Goal: Task Accomplishment & Management: Complete application form

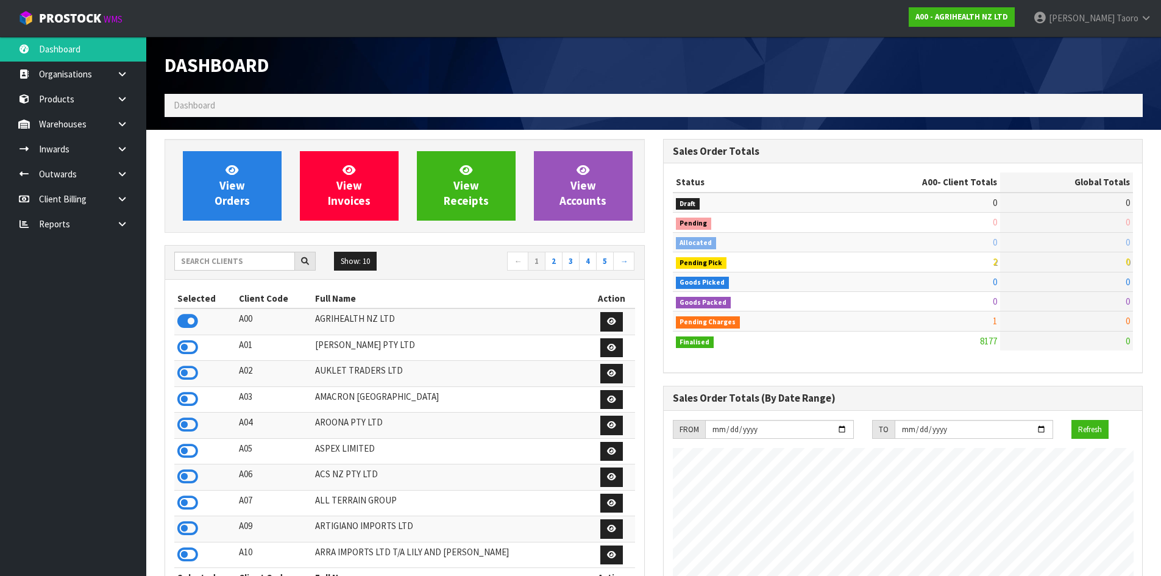
scroll to position [923, 498]
click at [882, 244] on td "0" at bounding box center [913, 242] width 176 height 20
click at [185, 353] on icon at bounding box center [187, 347] width 21 height 18
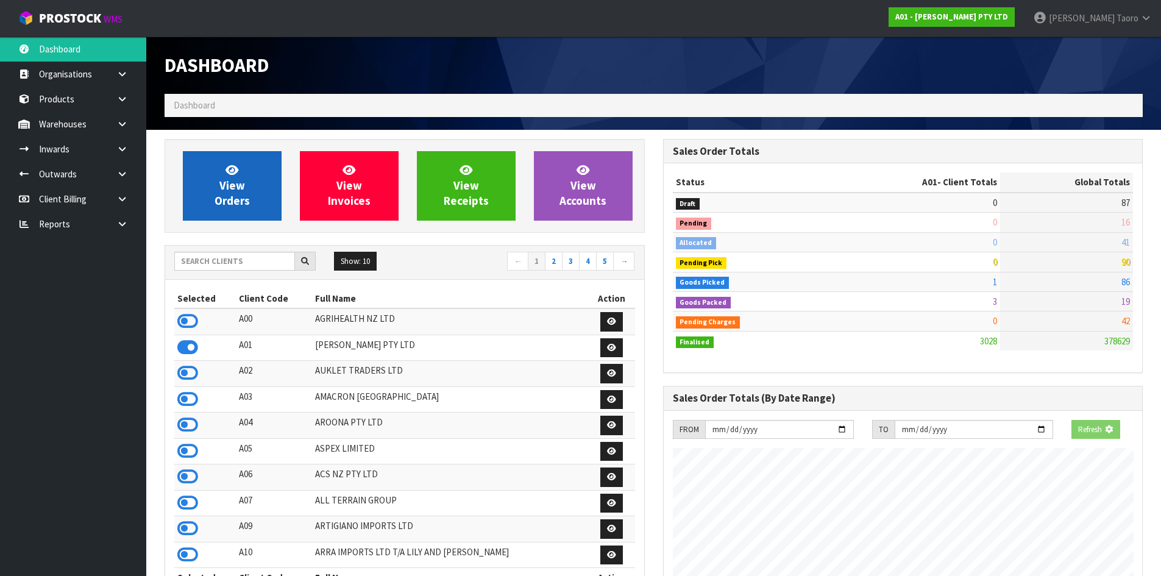
scroll to position [805, 498]
click at [251, 185] on link "View Orders" at bounding box center [232, 185] width 99 height 69
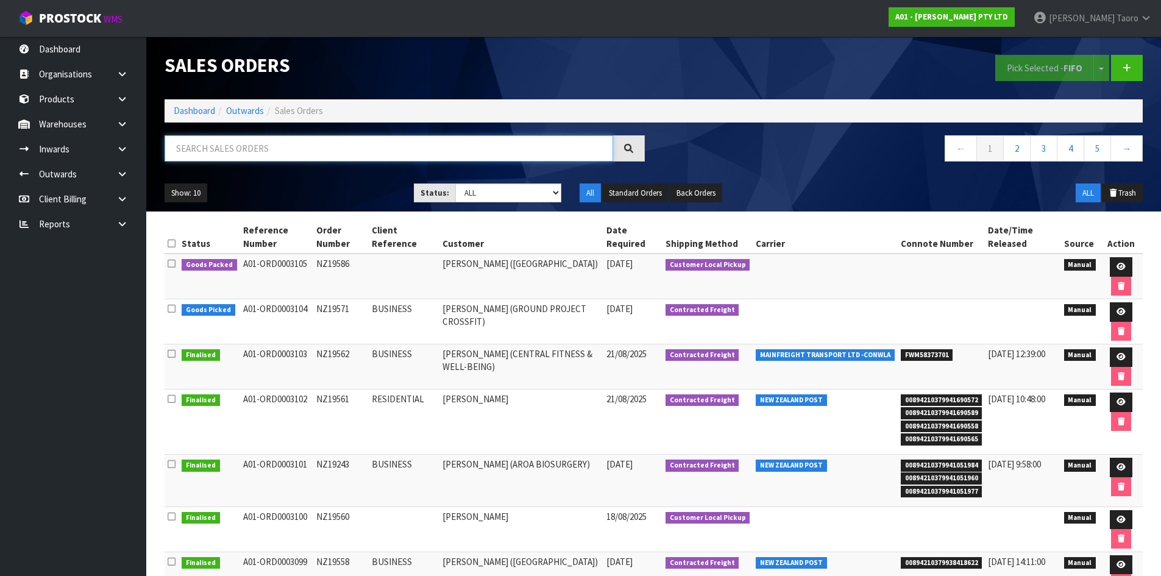
click at [266, 151] on input "text" at bounding box center [389, 148] width 449 height 26
type input "JOB-0409496"
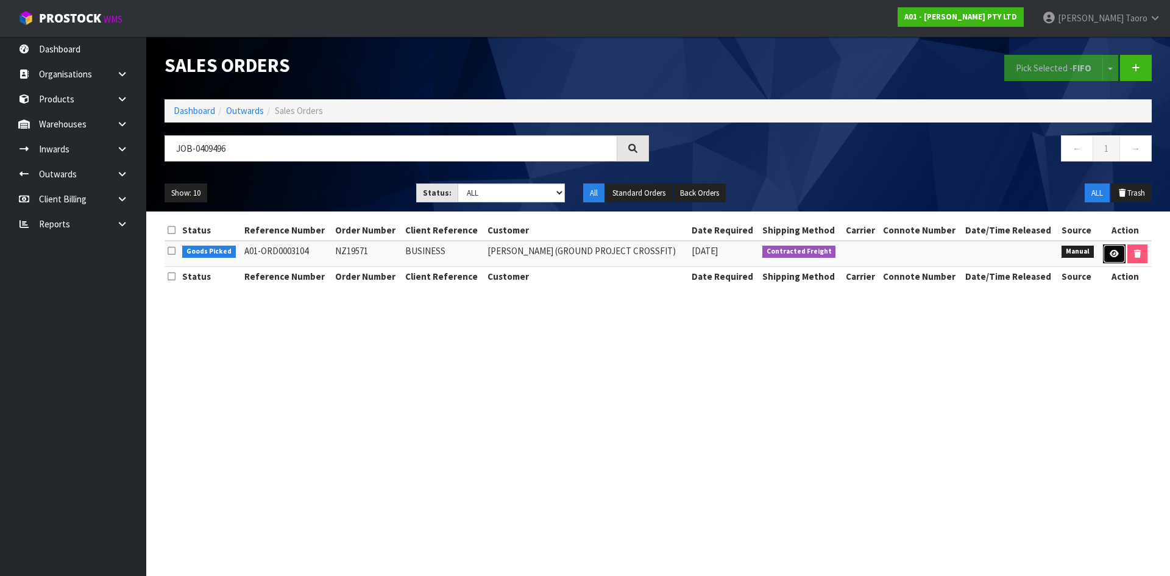
click at [1111, 255] on icon at bounding box center [1114, 254] width 9 height 8
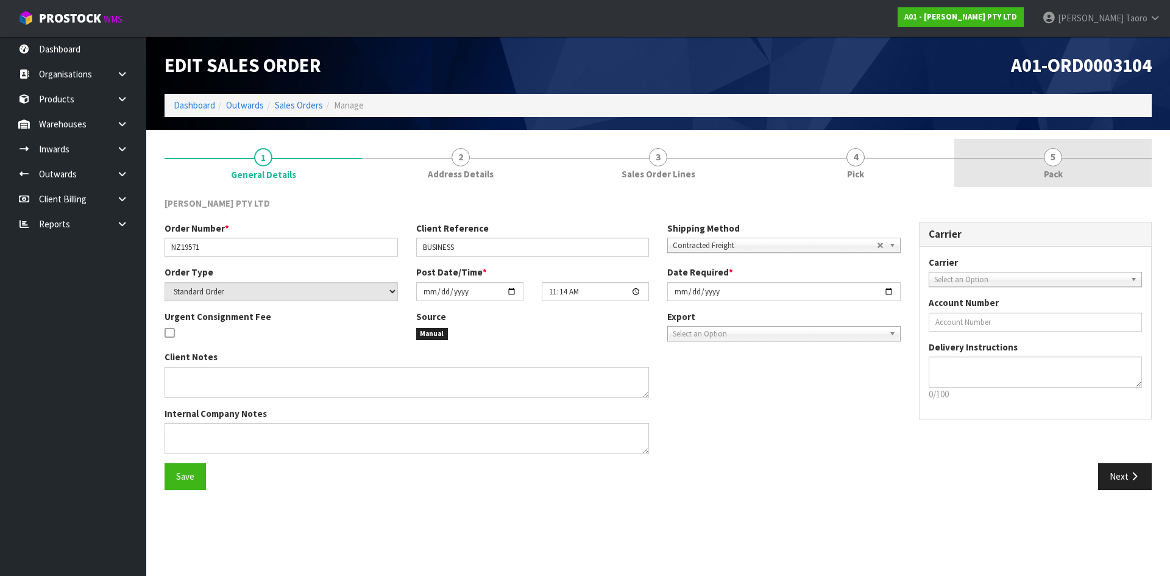
drag, startPoint x: 1075, startPoint y: 163, endPoint x: 1065, endPoint y: 160, distance: 10.1
click at [1075, 162] on link "5 Pack" at bounding box center [1053, 163] width 197 height 48
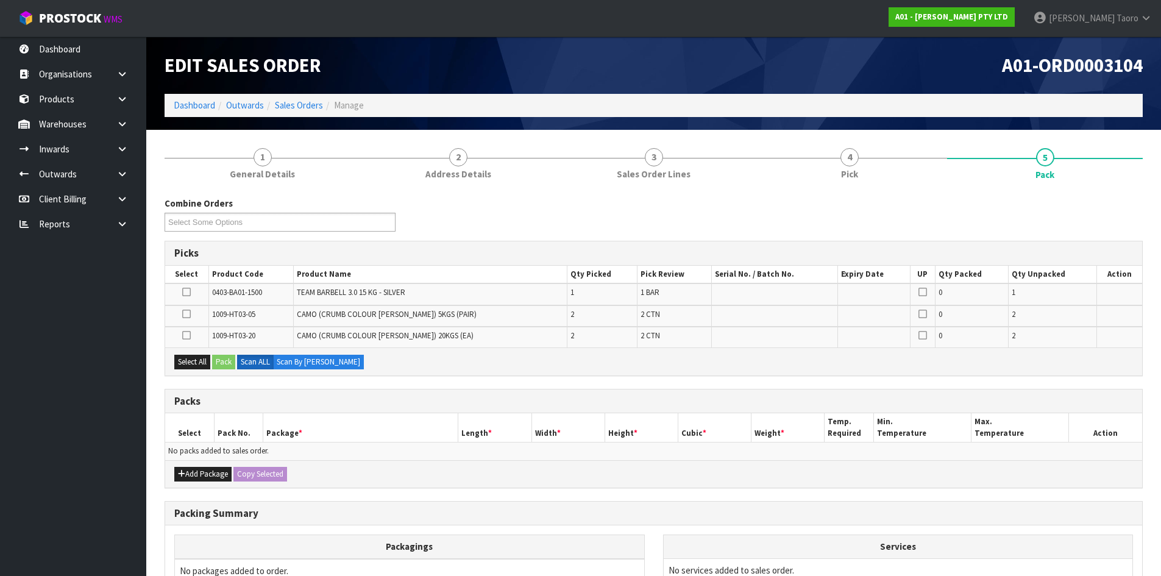
click at [188, 292] on icon at bounding box center [186, 292] width 9 height 1
click at [0, 0] on input "checkbox" at bounding box center [0, 0] width 0 height 0
click at [232, 363] on button "Pack" at bounding box center [223, 362] width 23 height 15
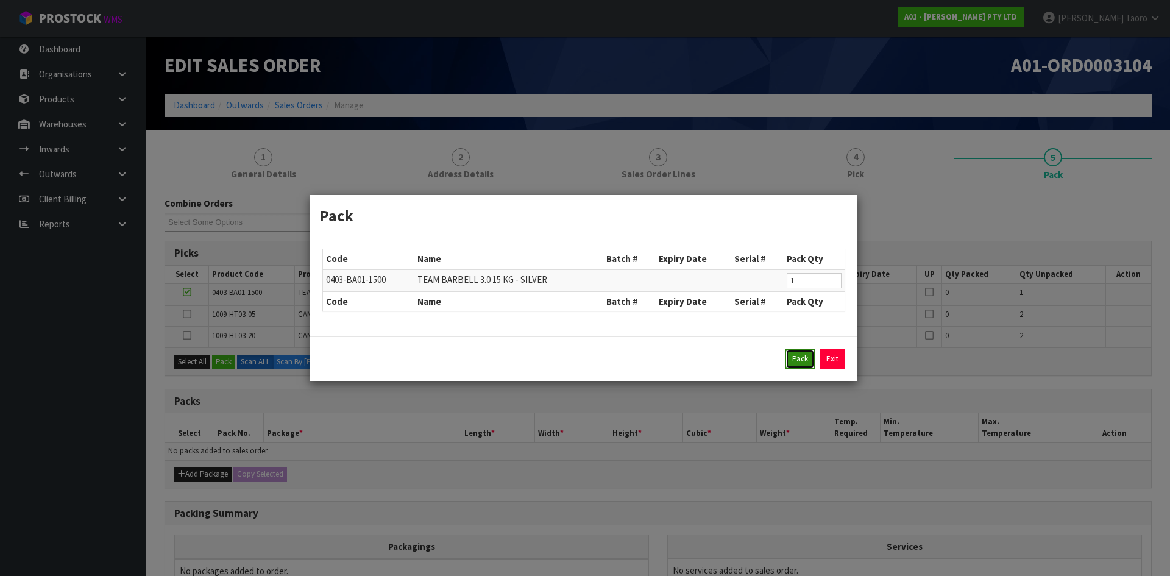
click at [796, 362] on button "Pack" at bounding box center [800, 359] width 29 height 20
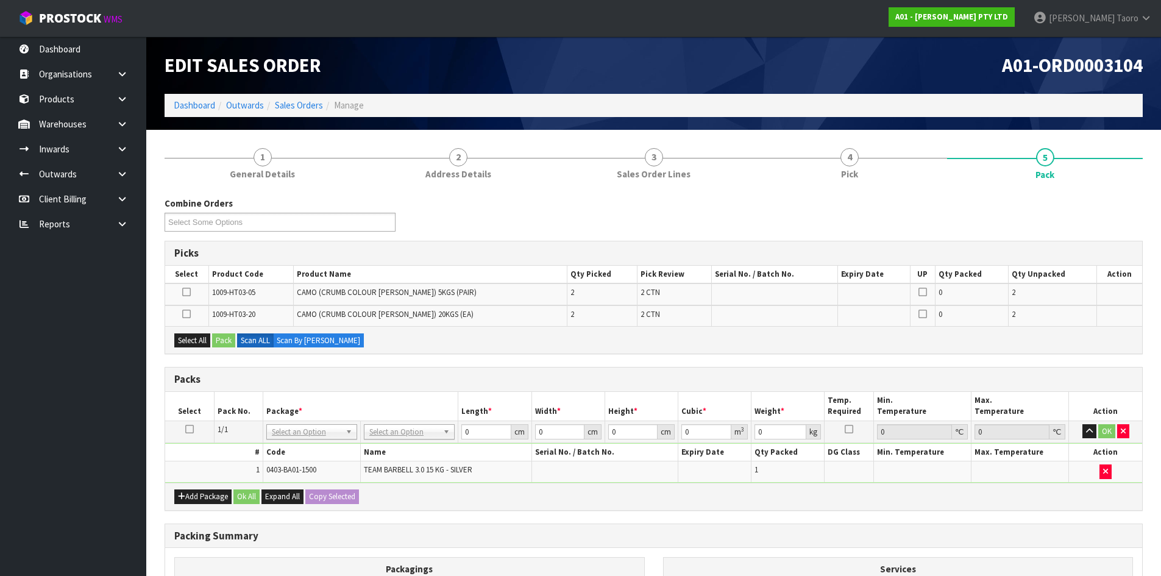
click at [187, 314] on icon at bounding box center [186, 314] width 9 height 1
click at [0, 0] on input "checkbox" at bounding box center [0, 0] width 0 height 0
click at [226, 333] on button "Pack" at bounding box center [223, 340] width 23 height 15
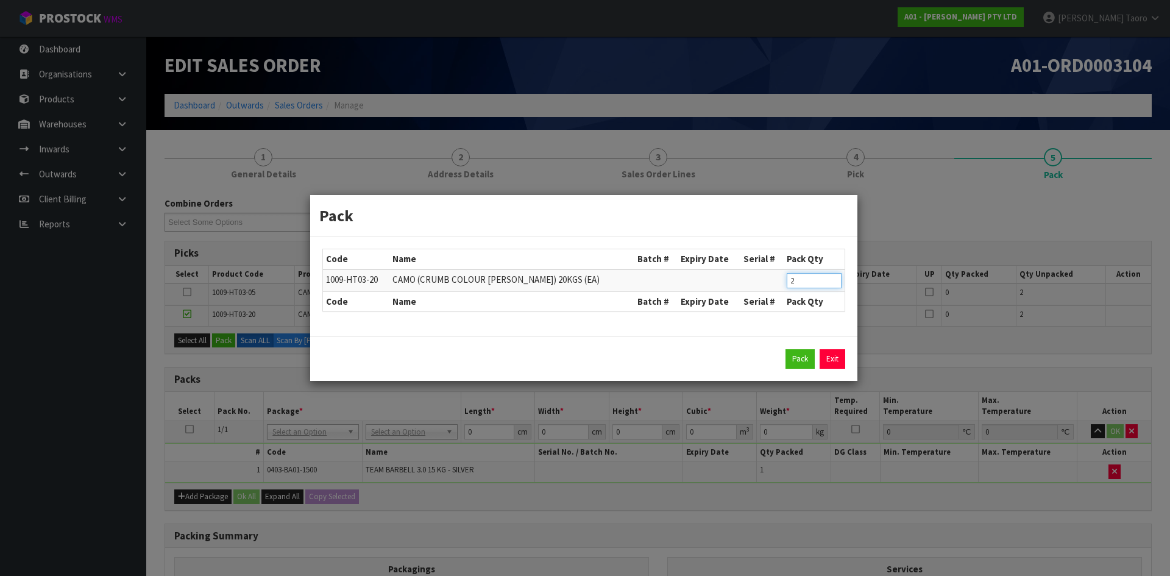
drag, startPoint x: 814, startPoint y: 281, endPoint x: 767, endPoint y: 294, distance: 48.6
click at [767, 294] on table "Code Name Batch # Expiry Date Serial # Pack Qty 1009-HT03-20 CAMO (CRUMB COLOUR…" at bounding box center [584, 280] width 522 height 62
type input "1"
click button "Pack" at bounding box center [800, 359] width 29 height 20
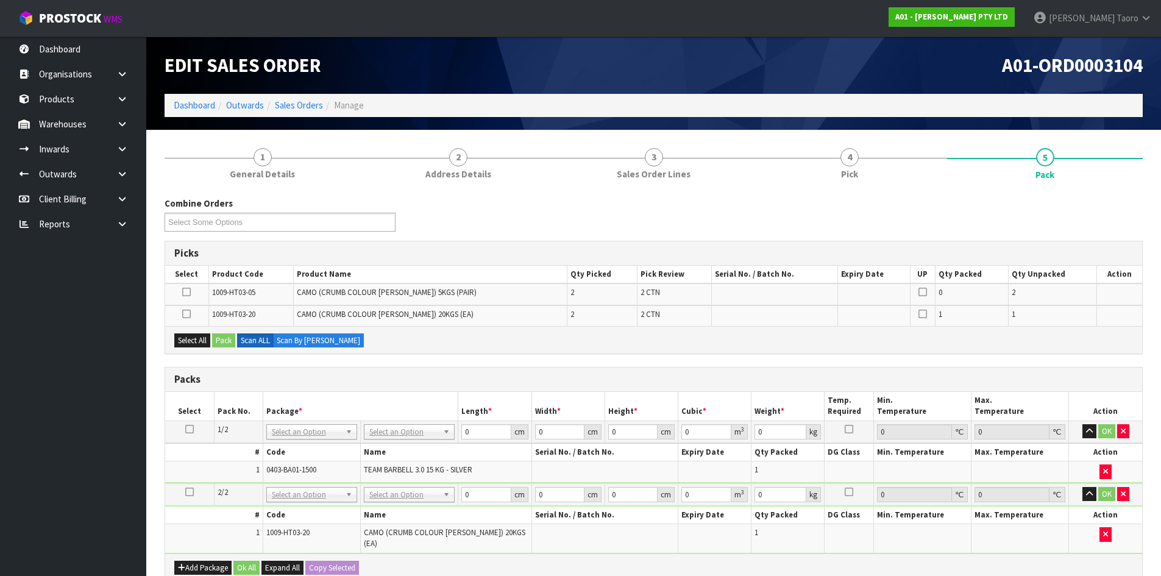
click at [193, 307] on td at bounding box center [186, 315] width 43 height 21
click at [190, 314] on icon at bounding box center [186, 314] width 9 height 1
click at [0, 0] on input "checkbox" at bounding box center [0, 0] width 0 height 0
click at [235, 345] on button "Pack" at bounding box center [223, 340] width 23 height 15
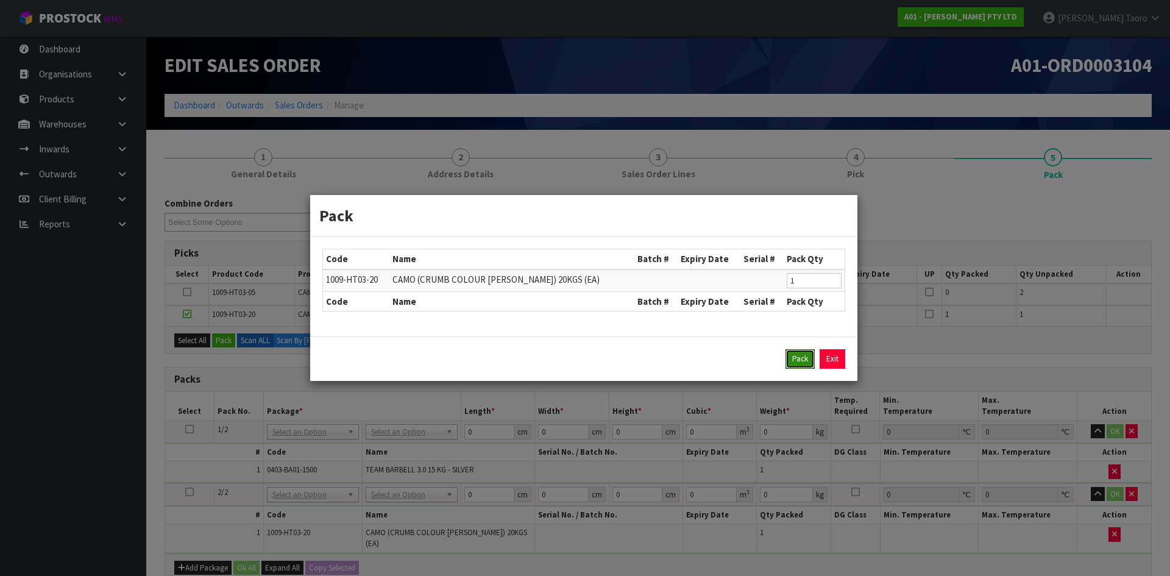
click at [802, 358] on button "Pack" at bounding box center [800, 359] width 29 height 20
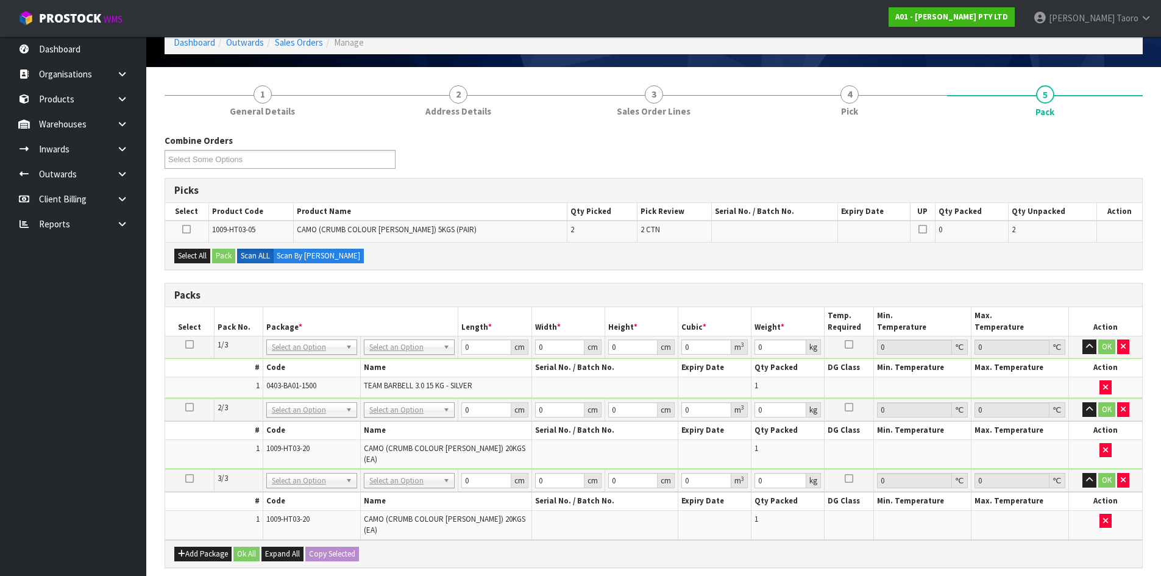
scroll to position [183, 0]
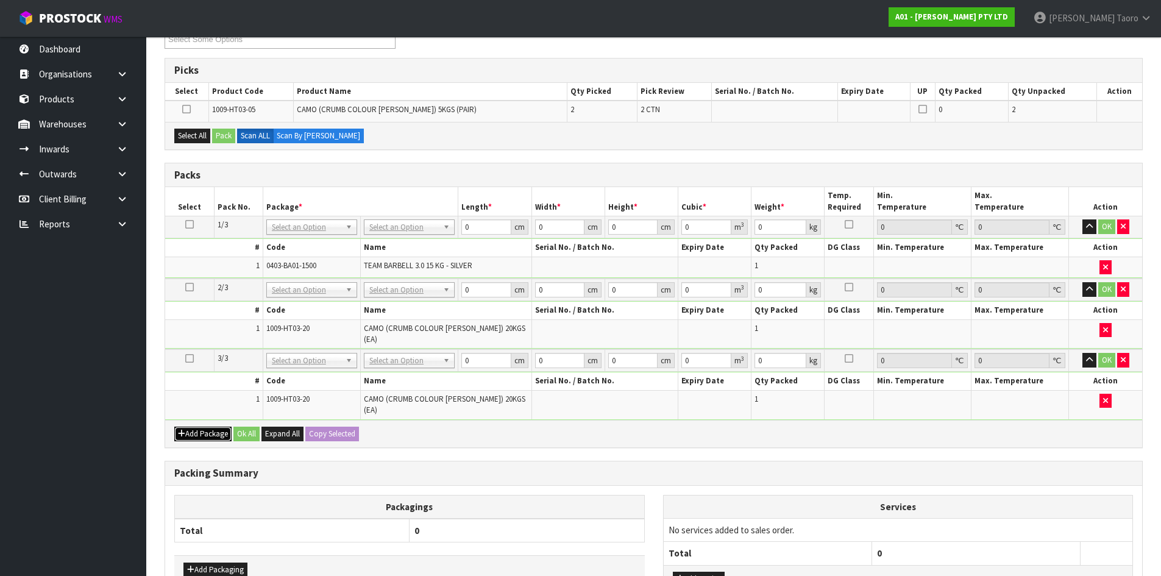
click at [207, 427] on button "Add Package" at bounding box center [202, 434] width 57 height 15
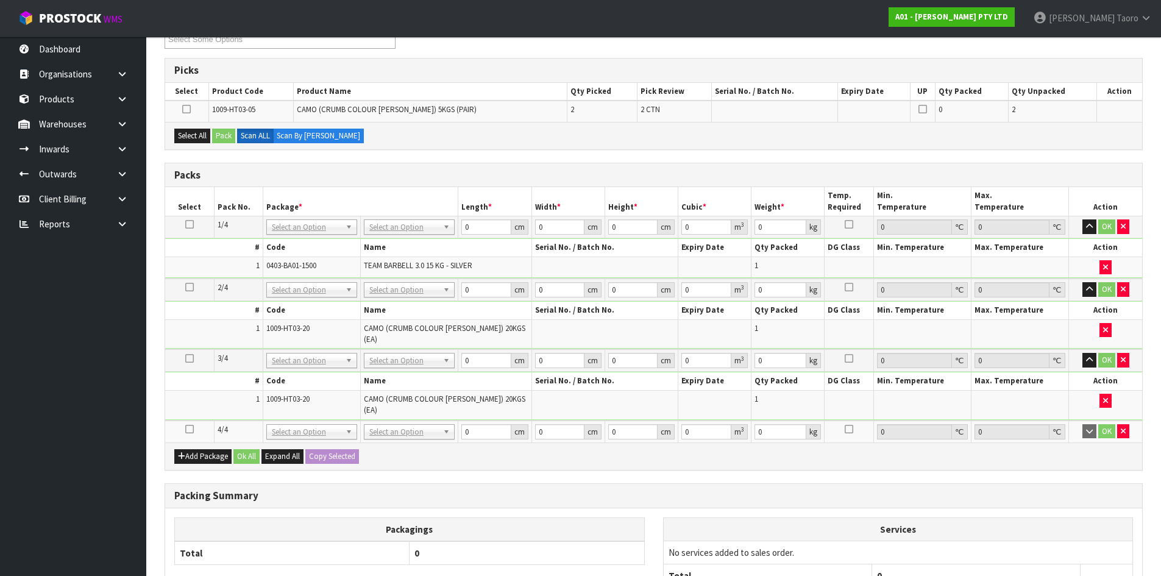
click at [190, 429] on icon at bounding box center [189, 429] width 9 height 1
drag, startPoint x: 187, startPoint y: 135, endPoint x: 207, endPoint y: 135, distance: 20.1
click at [196, 135] on button "Select All" at bounding box center [192, 136] width 36 height 15
click at [228, 134] on button "Pack" at bounding box center [223, 136] width 23 height 15
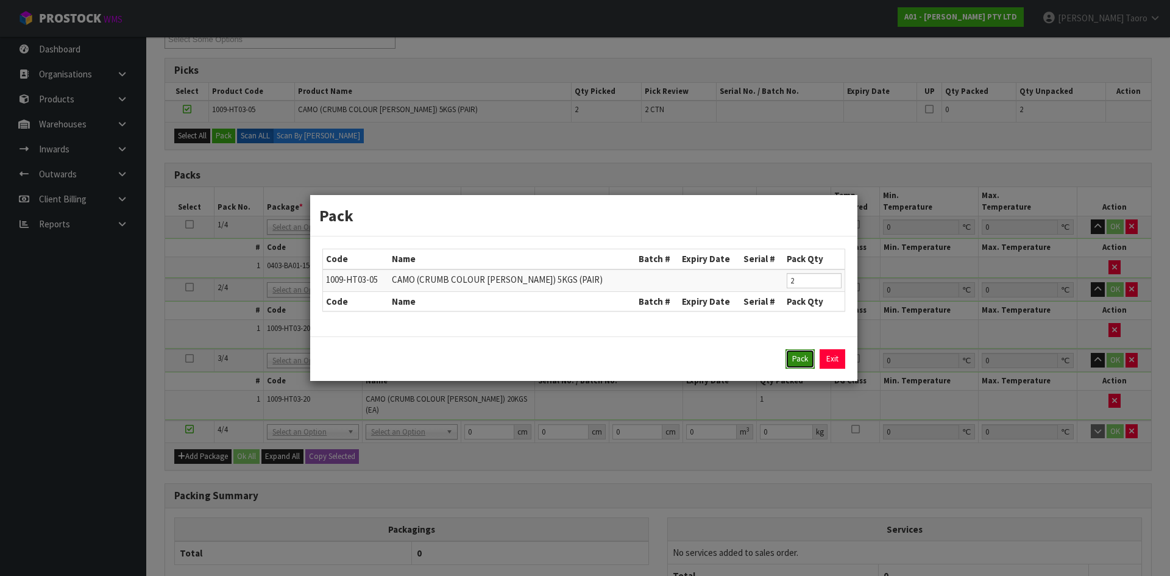
click at [789, 358] on button "Pack" at bounding box center [800, 359] width 29 height 20
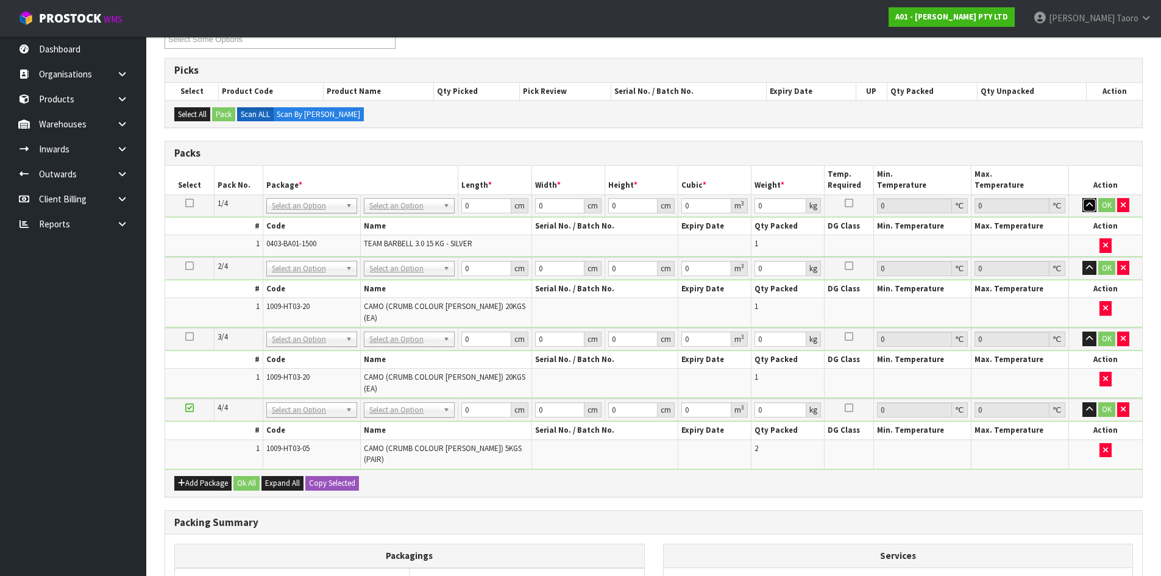
click at [1089, 207] on icon "button" at bounding box center [1089, 205] width 7 height 8
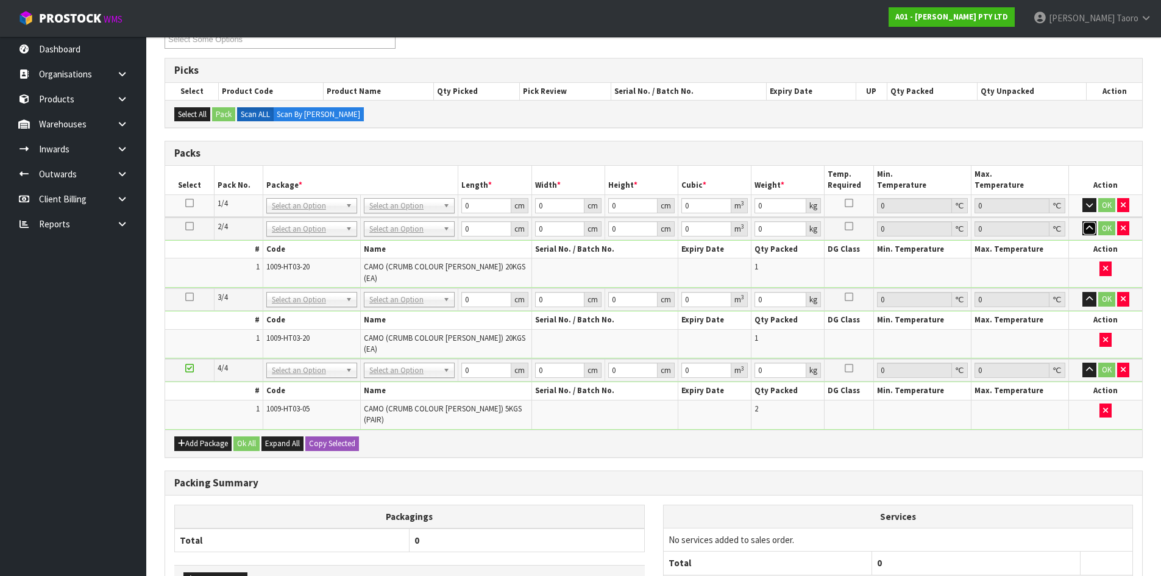
click at [1089, 226] on icon "button" at bounding box center [1089, 228] width 7 height 8
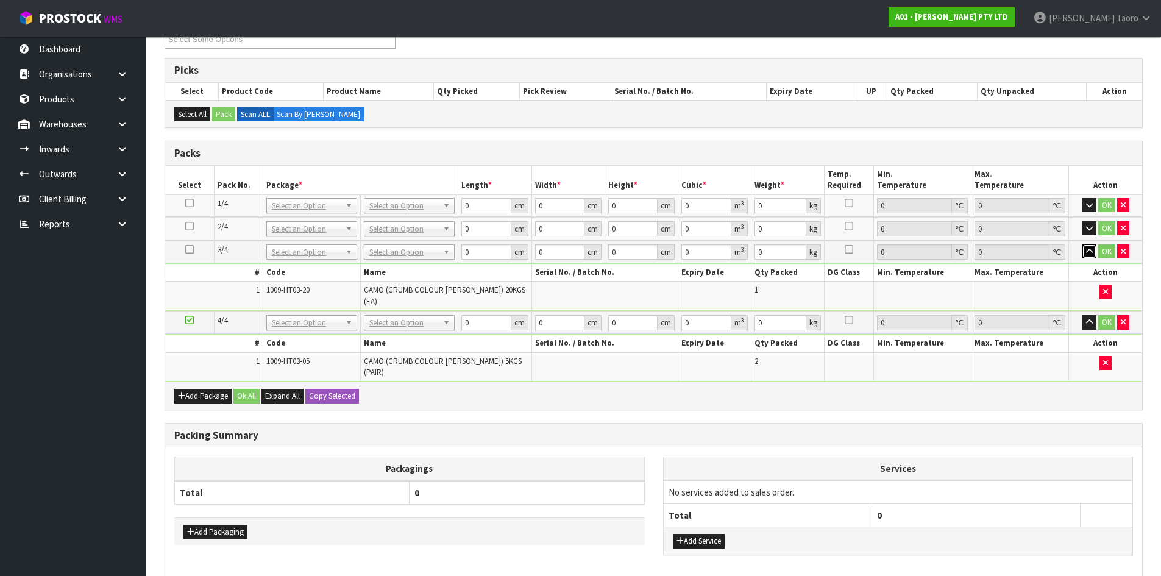
click at [1090, 247] on icon "button" at bounding box center [1089, 251] width 7 height 8
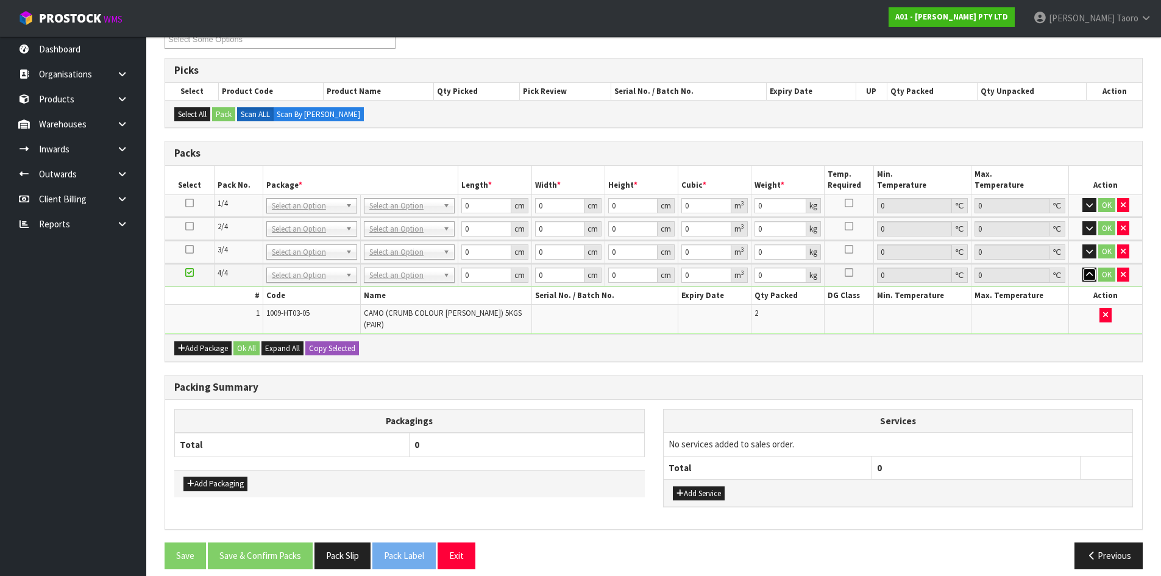
click at [1087, 269] on button "button" at bounding box center [1090, 275] width 14 height 15
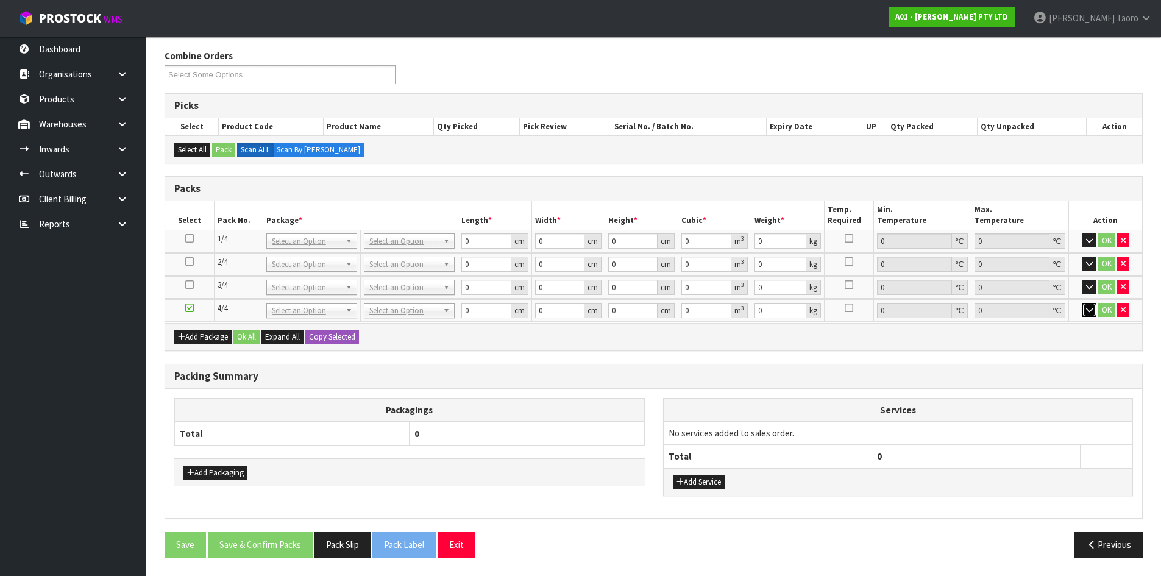
scroll to position [146, 0]
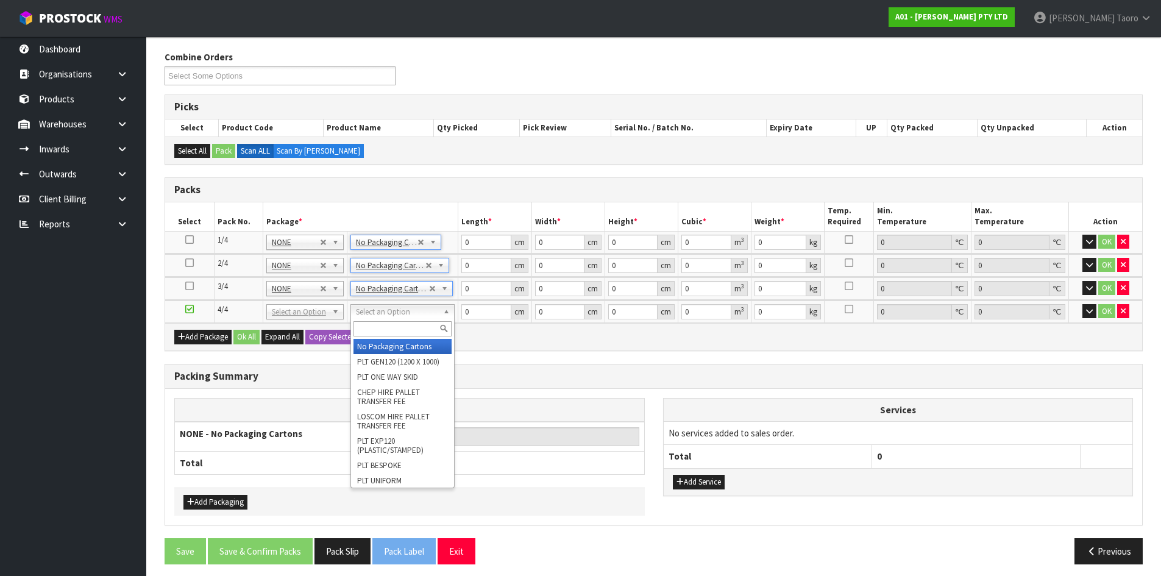
type input "4"
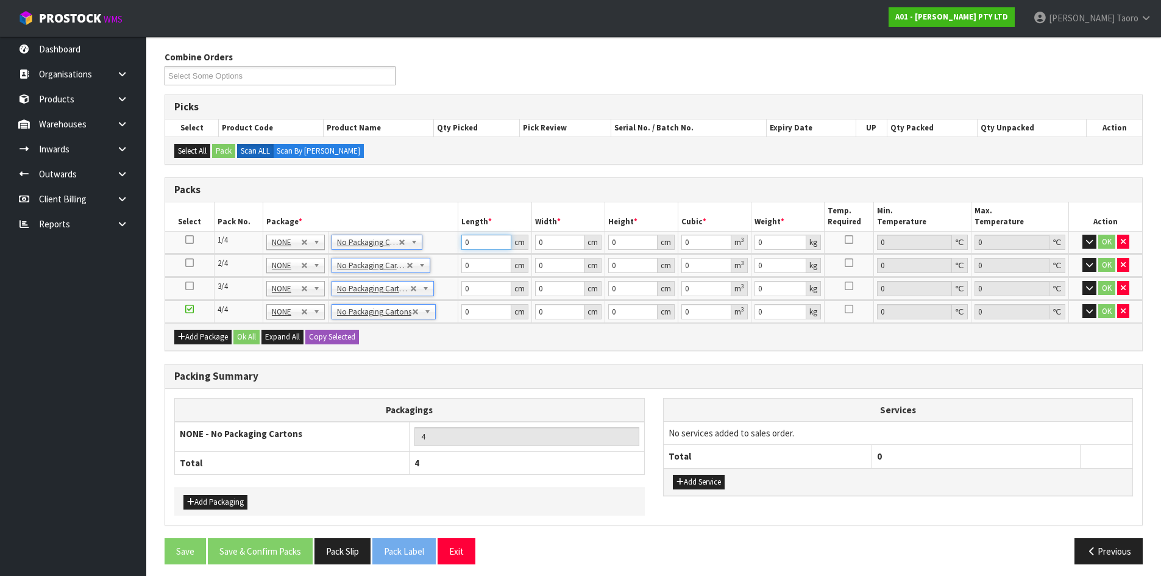
click at [486, 241] on input "0" at bounding box center [485, 242] width 49 height 15
type input "205"
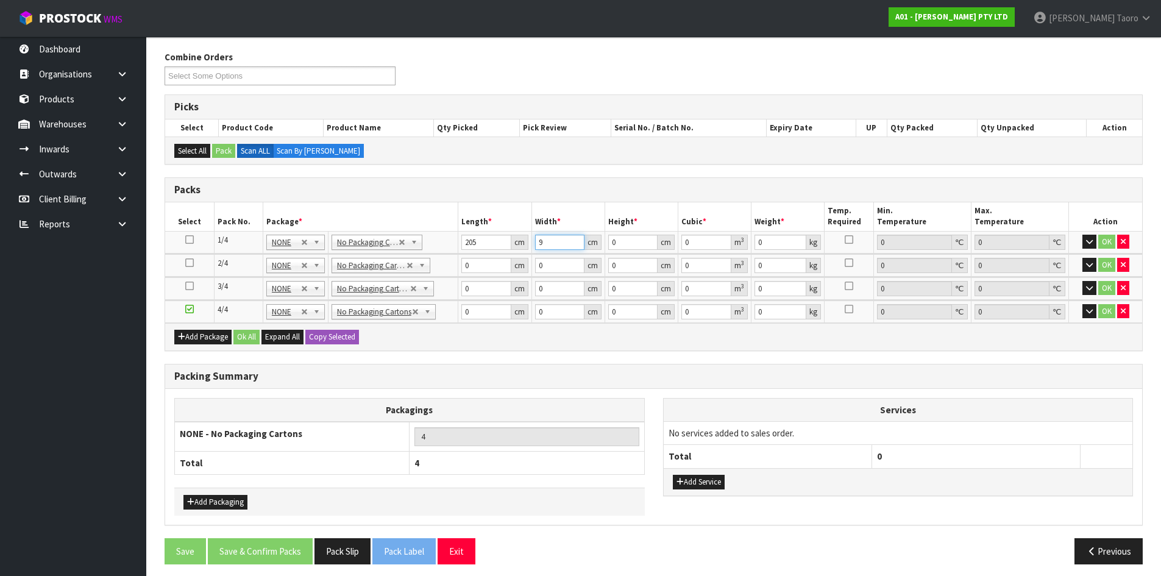
type input "9"
type input "0.016605"
type input "9"
type input "17"
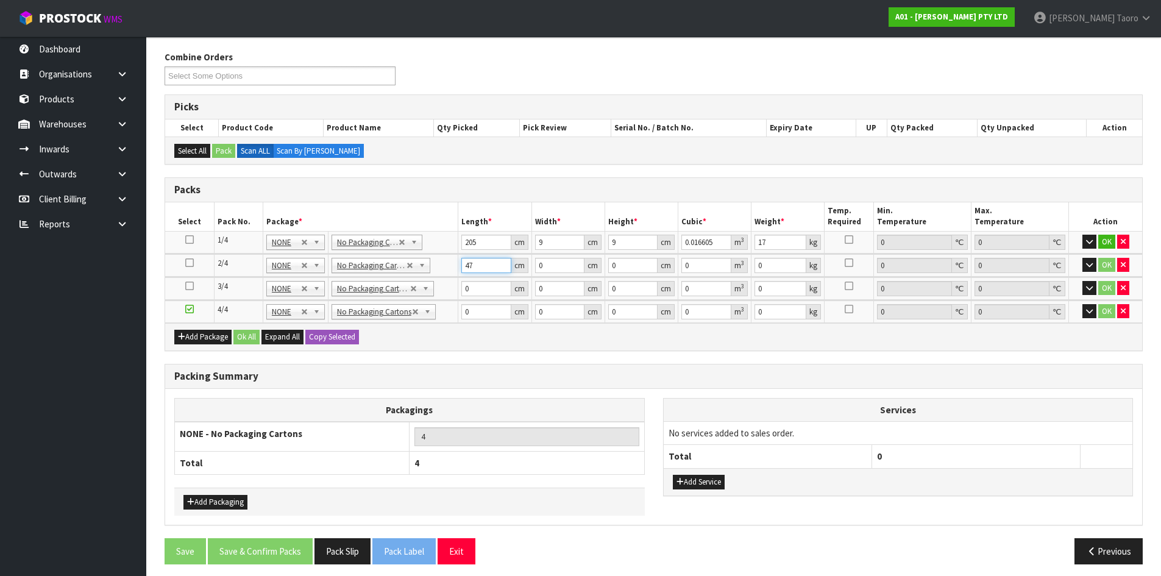
type input "47"
type input "46"
type input "9"
type input "0.019458"
type input "9"
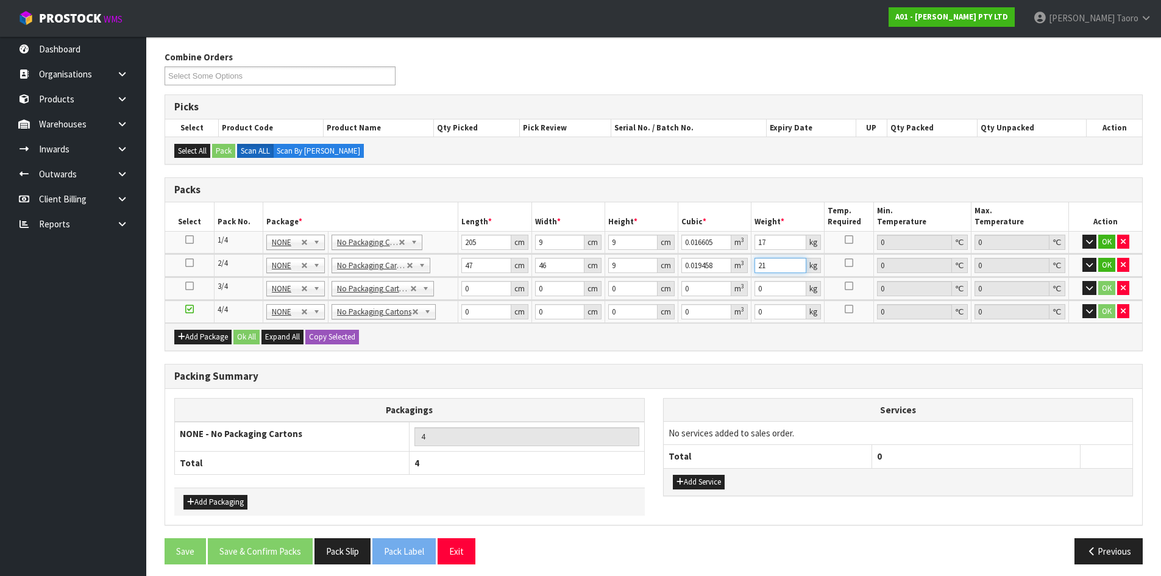
type input "21"
type input "47"
type input "46"
type input "9"
type input "0.019458"
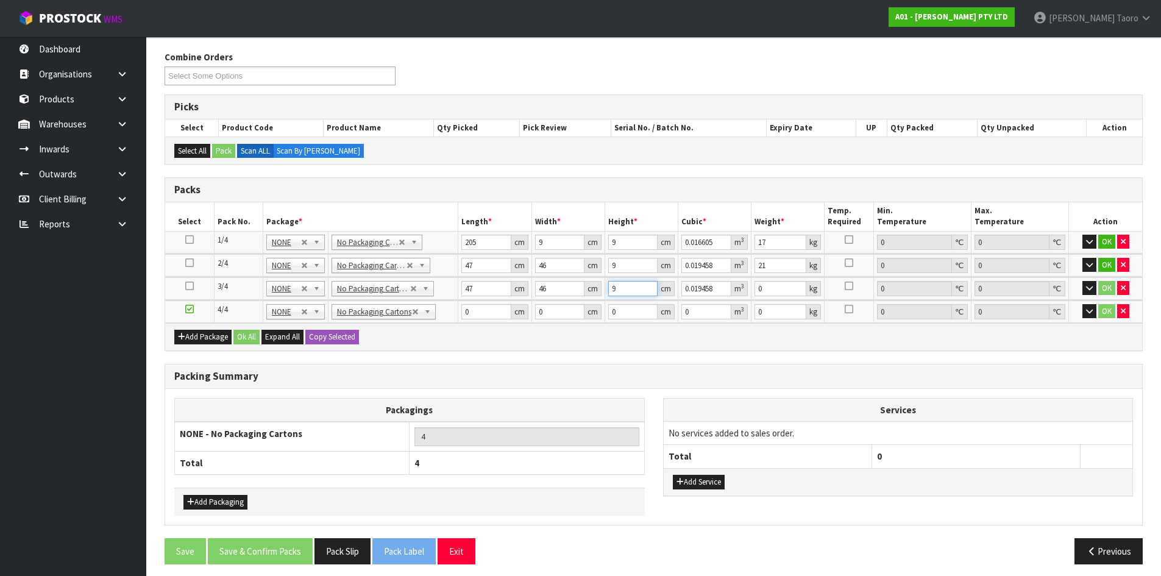
type input "9"
type input "21"
type input "43"
type input "42"
type input "1"
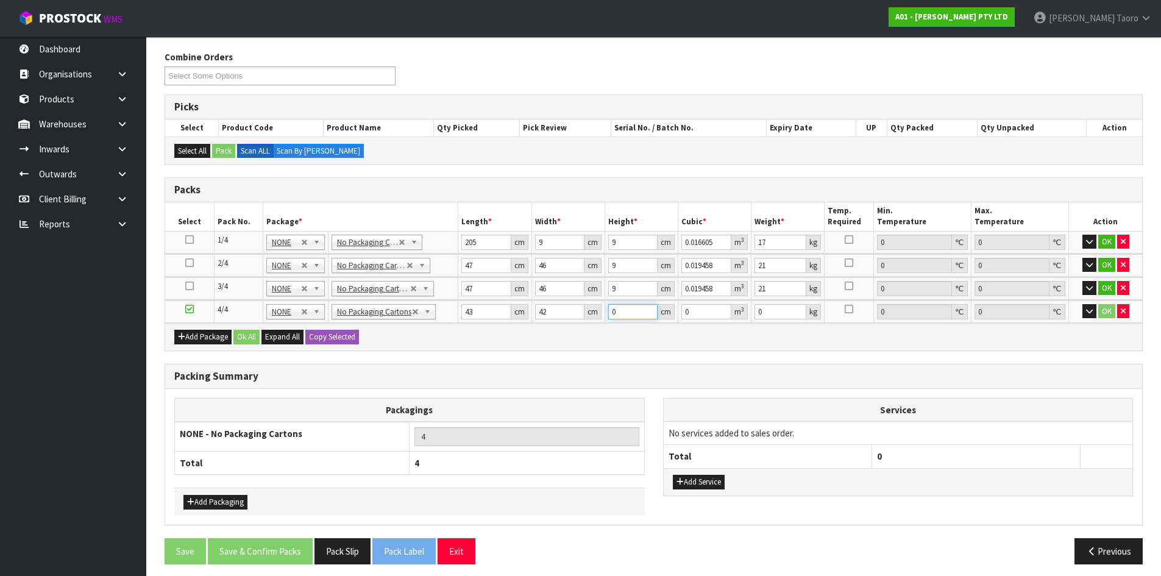
type input "0.001806"
type input "15"
type input "0.02709"
type input "15"
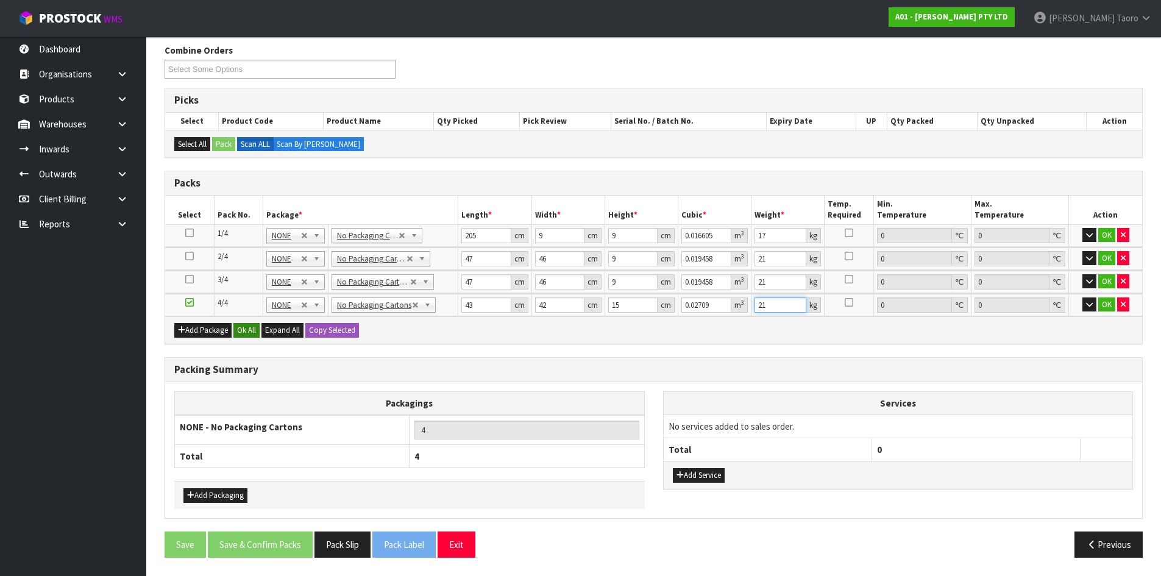
type input "21"
click at [246, 325] on button "Ok All" at bounding box center [246, 330] width 26 height 15
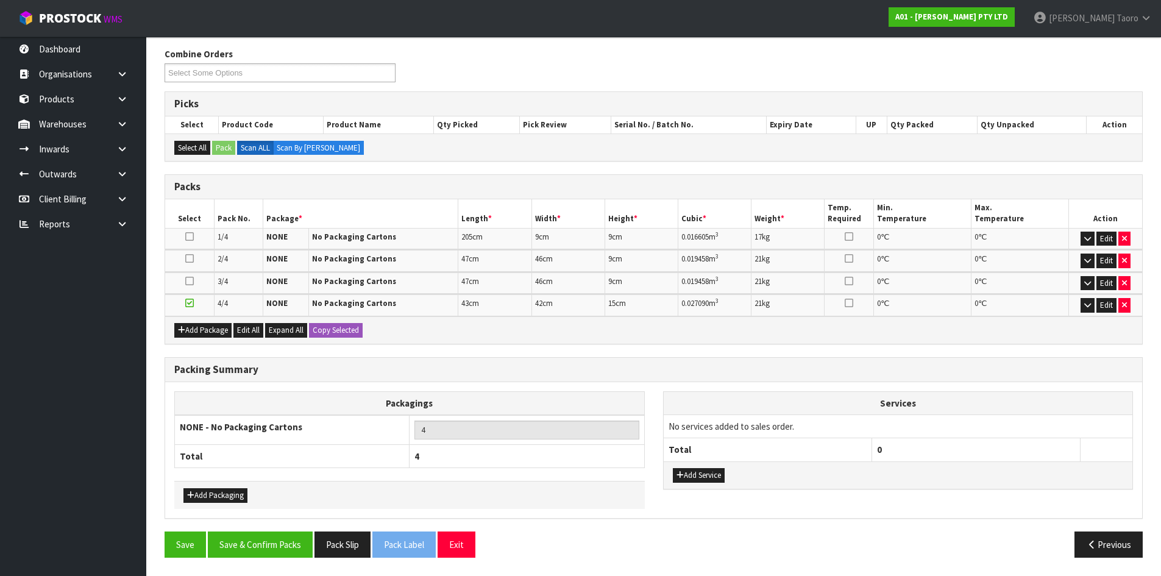
scroll to position [149, 0]
click at [307, 534] on button "Save & Confirm Packs" at bounding box center [260, 545] width 105 height 26
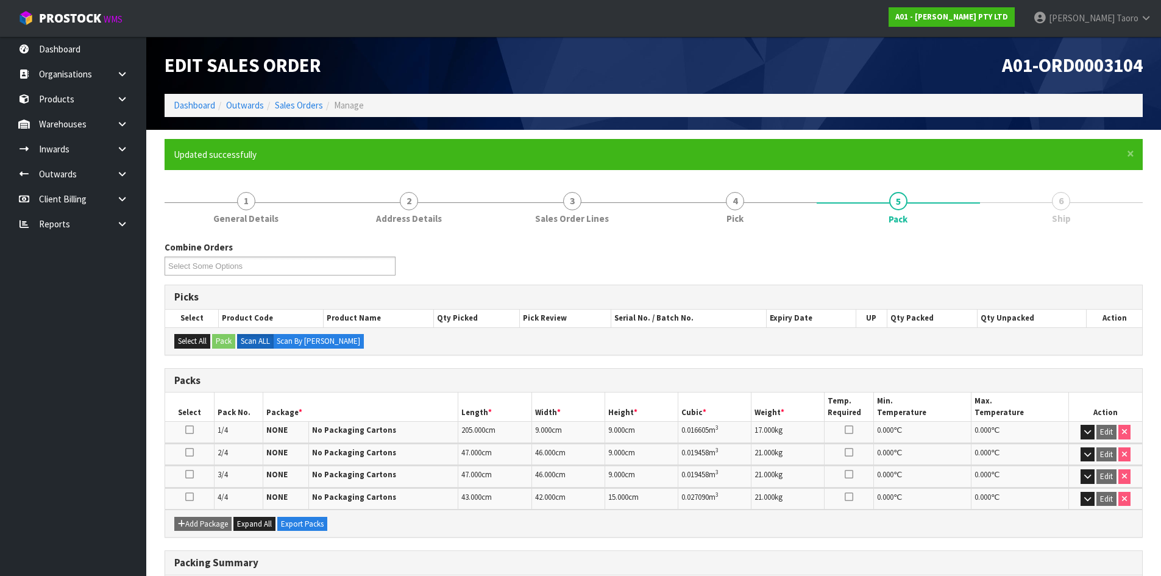
scroll to position [166, 0]
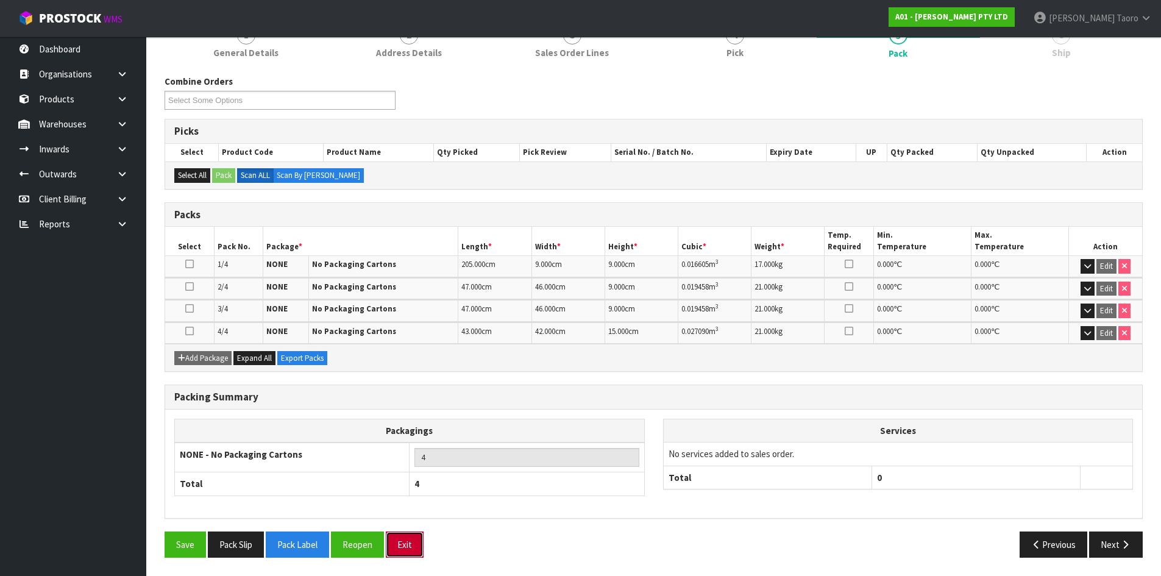
click at [407, 540] on button "Exit" at bounding box center [405, 545] width 38 height 26
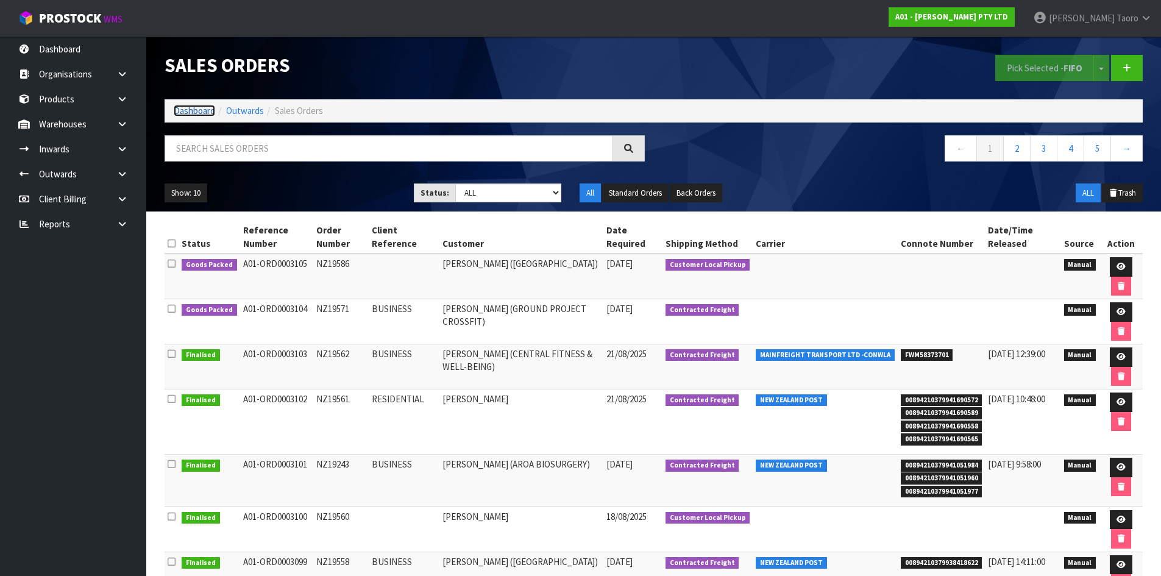
click at [213, 107] on link "Dashboard" at bounding box center [194, 111] width 41 height 12
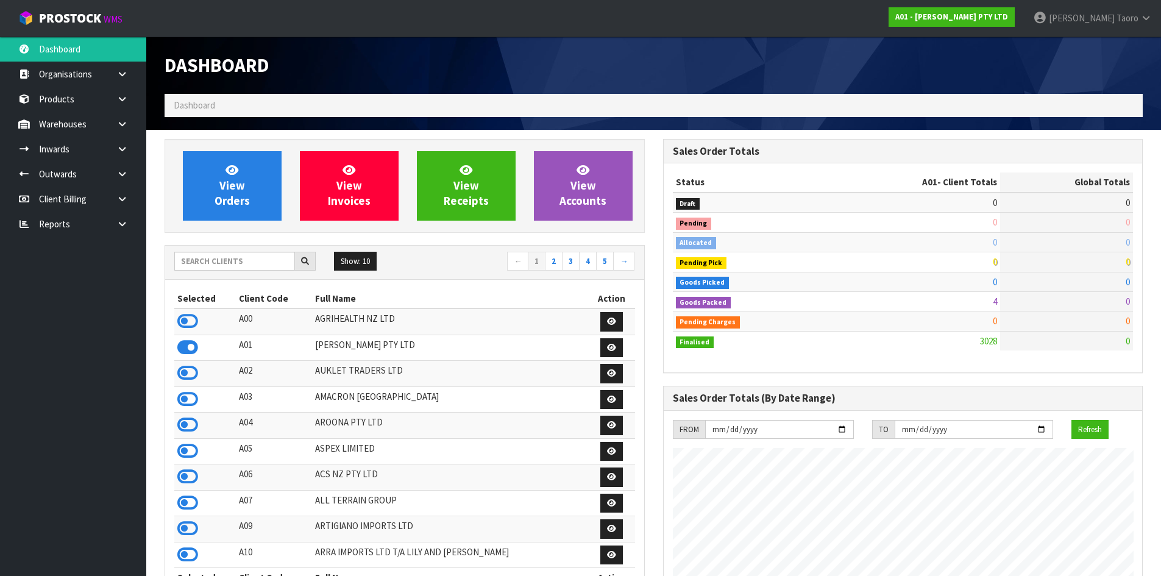
scroll to position [805, 498]
click at [240, 265] on input "text" at bounding box center [234, 261] width 121 height 19
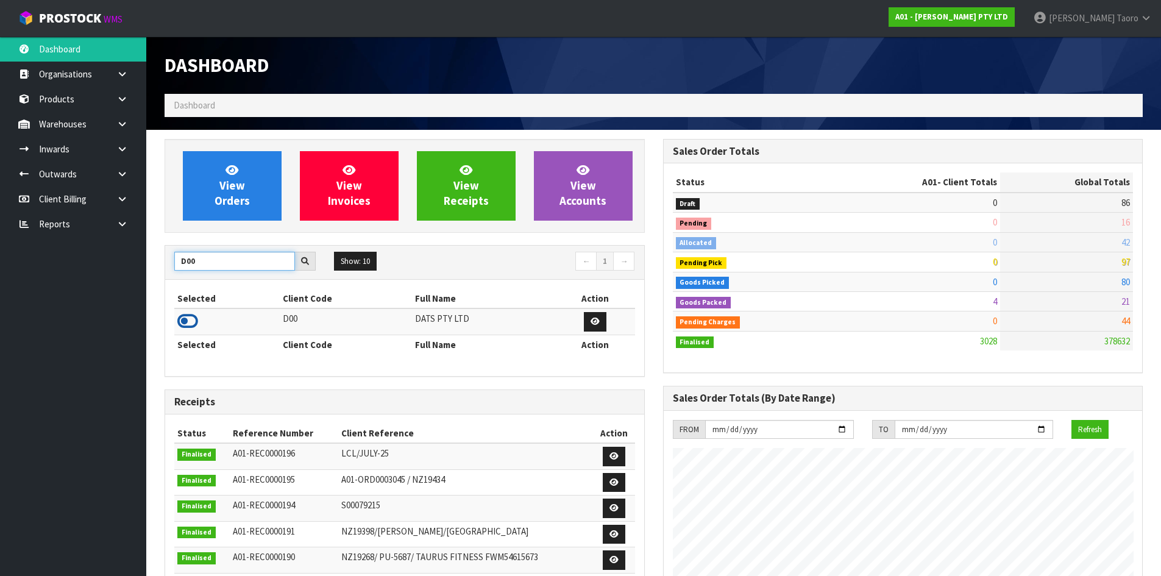
type input "D00"
click at [187, 325] on icon at bounding box center [187, 321] width 21 height 18
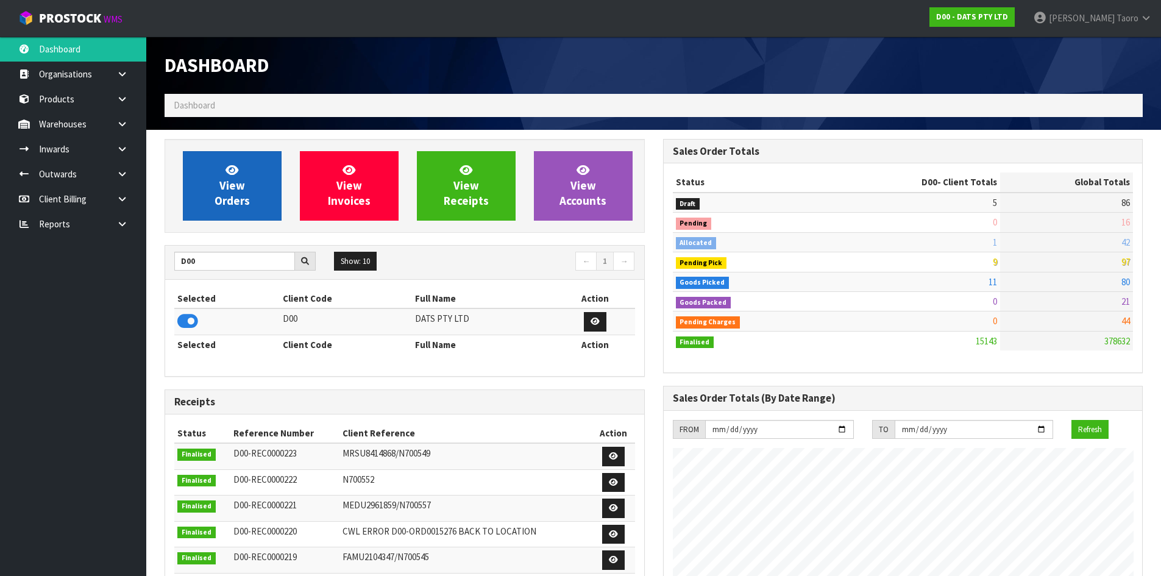
scroll to position [923, 498]
click at [230, 173] on icon at bounding box center [232, 170] width 13 height 12
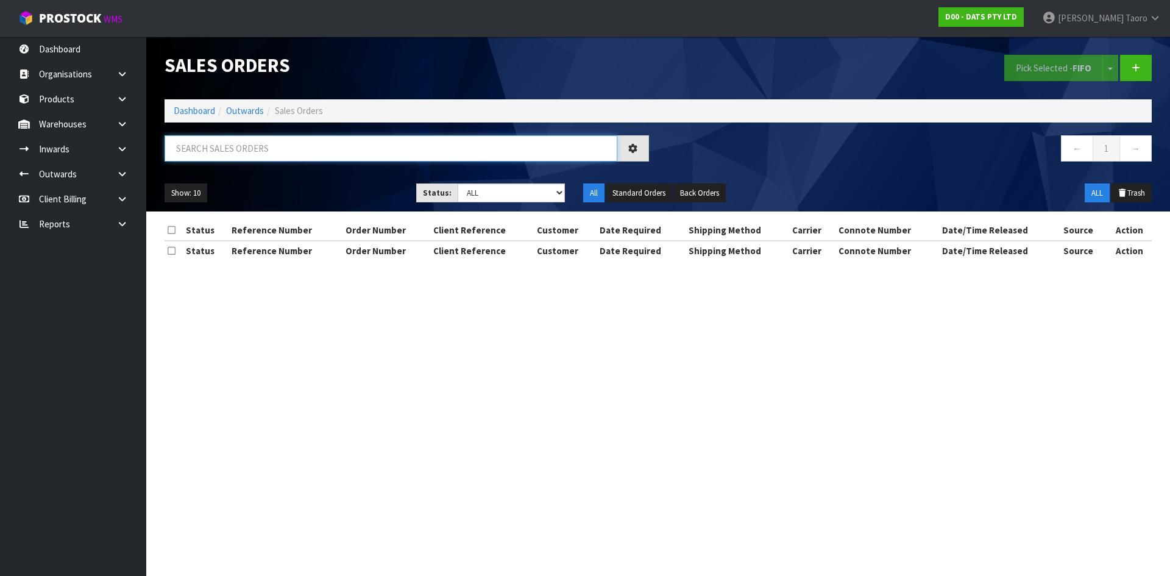
click at [312, 151] on input "text" at bounding box center [391, 148] width 453 height 26
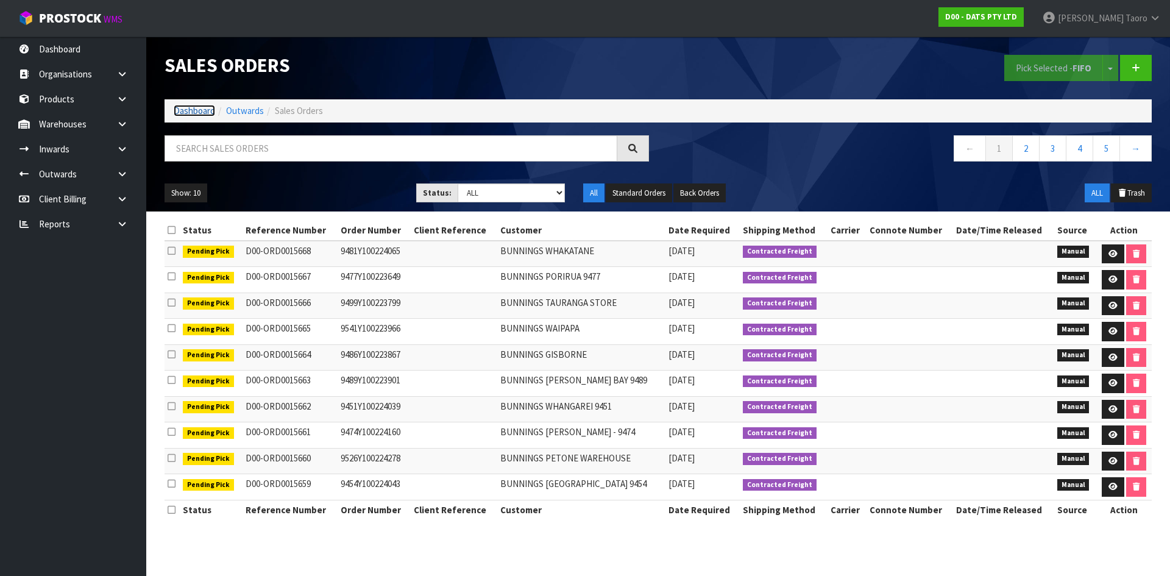
click at [190, 110] on link "Dashboard" at bounding box center [194, 111] width 41 height 12
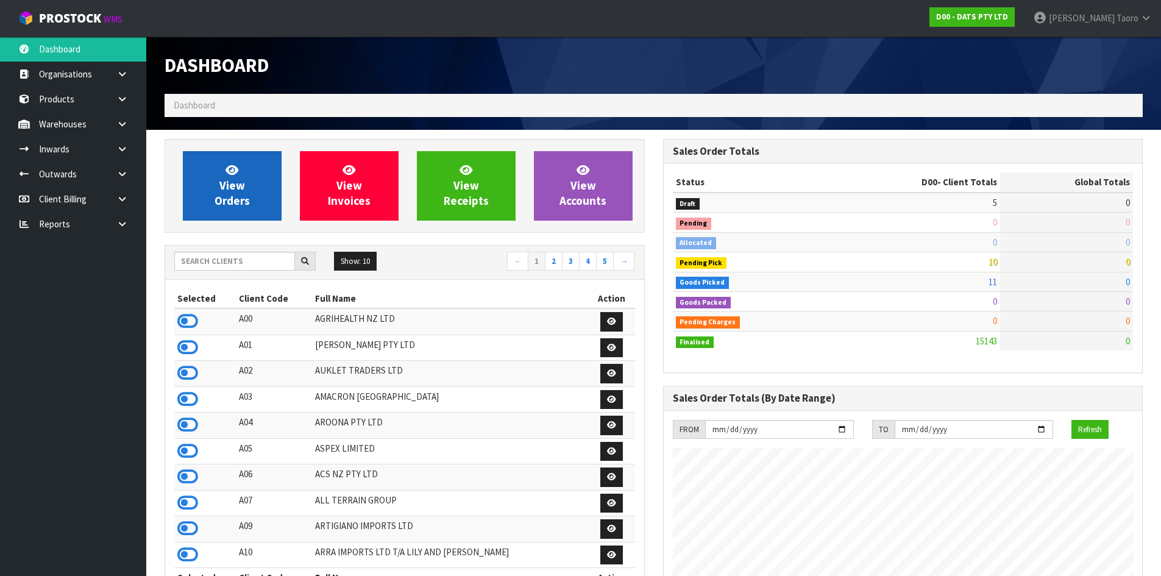
scroll to position [923, 498]
click at [214, 180] on link "View Orders" at bounding box center [232, 185] width 99 height 69
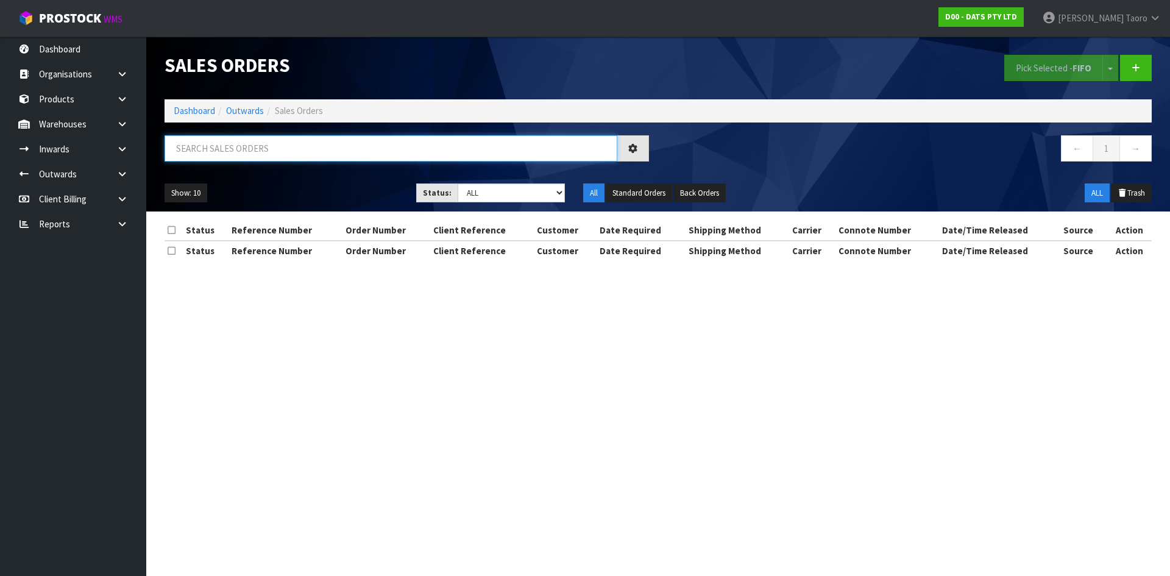
click at [227, 155] on input "text" at bounding box center [391, 148] width 453 height 26
type input "JOB-0409426"
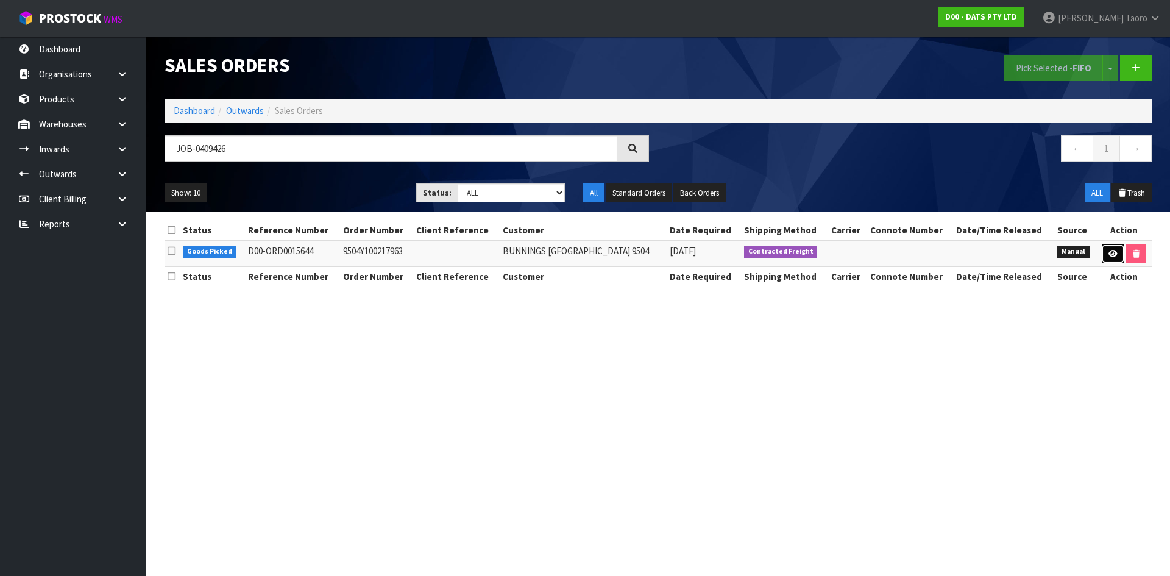
click at [1103, 253] on link at bounding box center [1113, 254] width 23 height 20
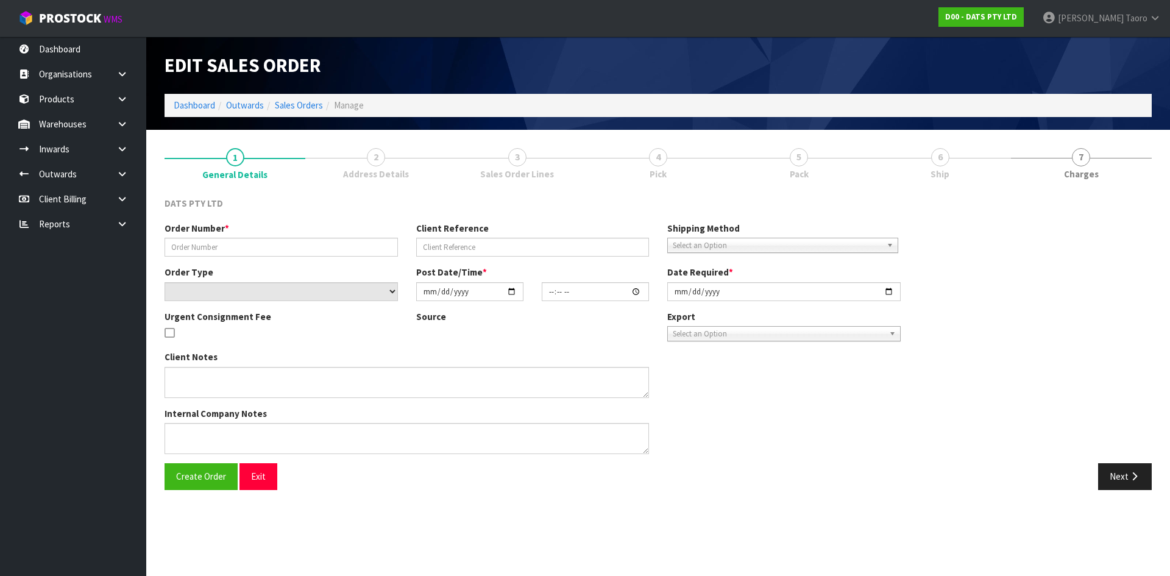
type input "9504Y100217963"
select select "number:0"
type input "[DATE]"
type input "08:47:00.000"
type input "[DATE]"
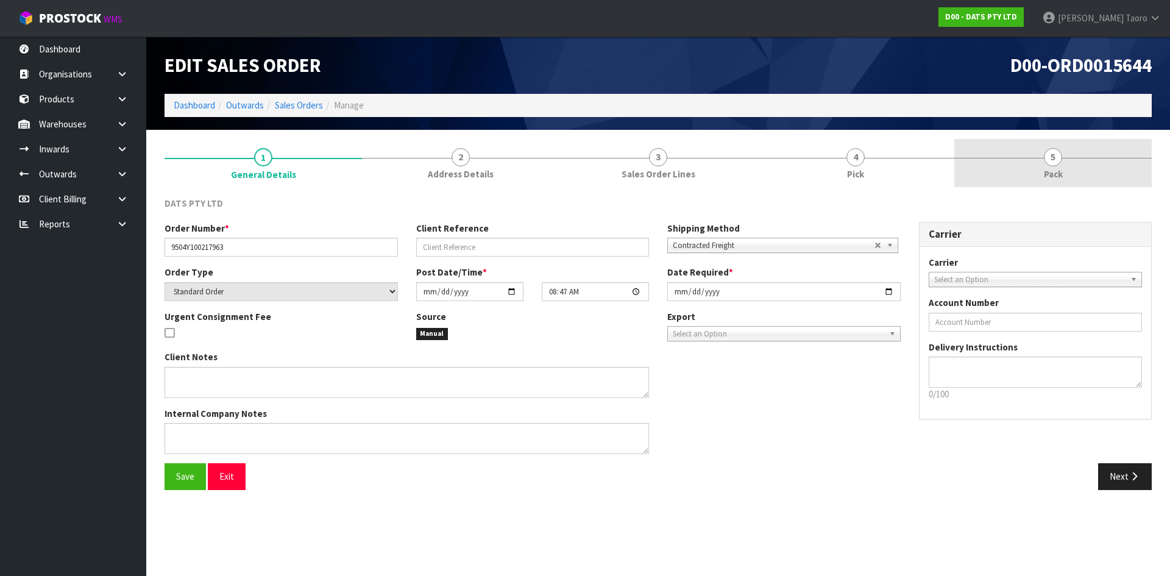
click at [1051, 155] on span "5" at bounding box center [1053, 157] width 18 height 18
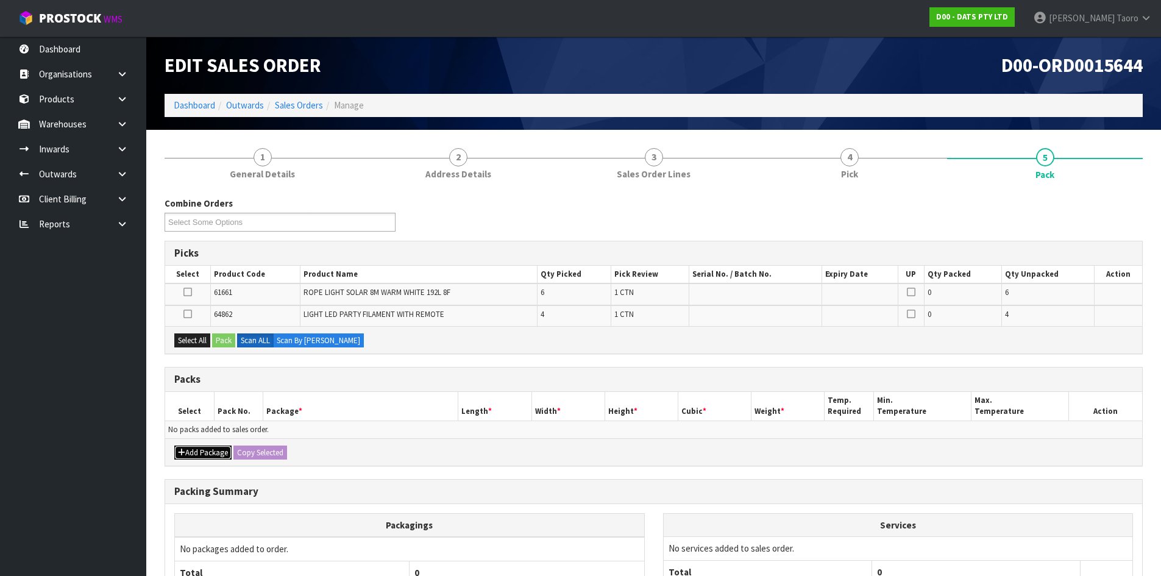
click at [207, 455] on button "Add Package" at bounding box center [202, 453] width 57 height 15
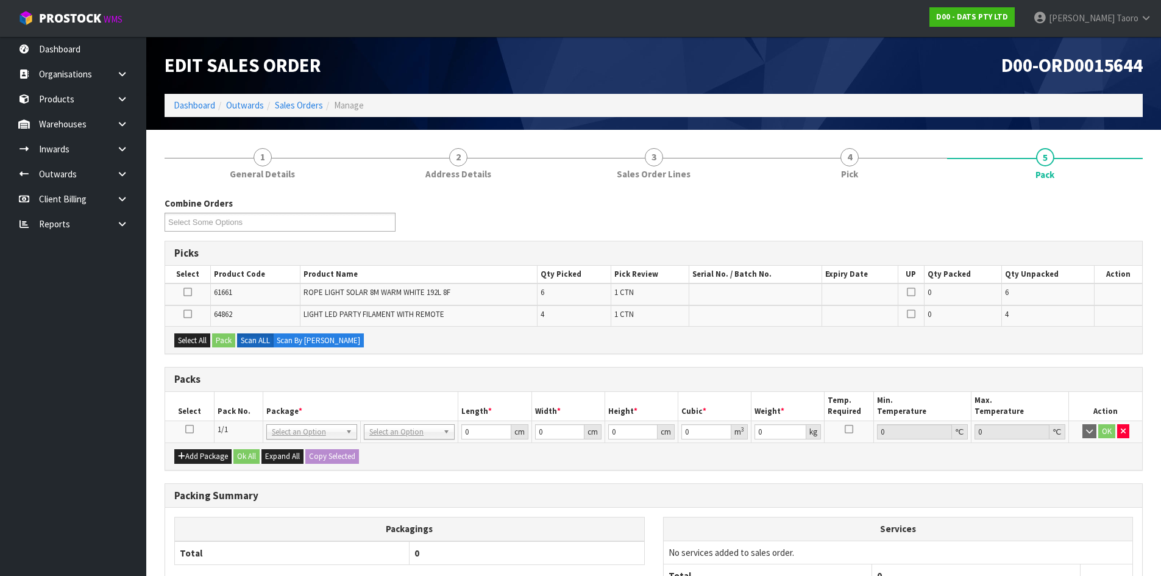
click at [190, 430] on icon at bounding box center [189, 429] width 9 height 1
click at [247, 394] on th "Pack No." at bounding box center [238, 406] width 49 height 29
click at [593, 368] on div "Packs" at bounding box center [653, 380] width 977 height 24
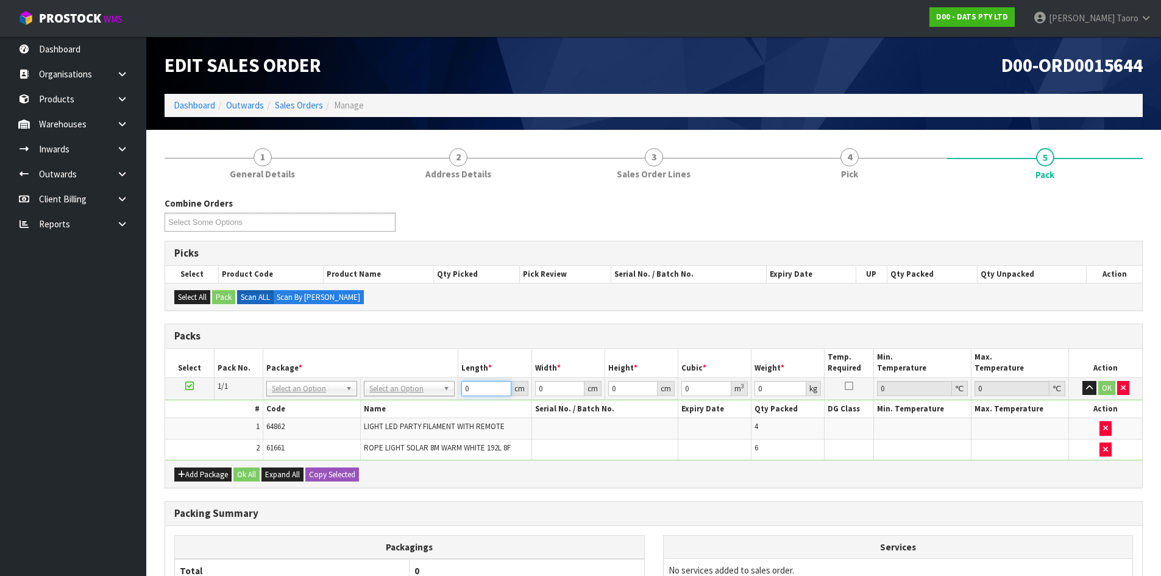
click at [482, 384] on input "0" at bounding box center [485, 388] width 49 height 15
click at [487, 343] on div "Packs" at bounding box center [653, 336] width 977 height 24
click at [497, 335] on h3 "Packs" at bounding box center [653, 336] width 959 height 12
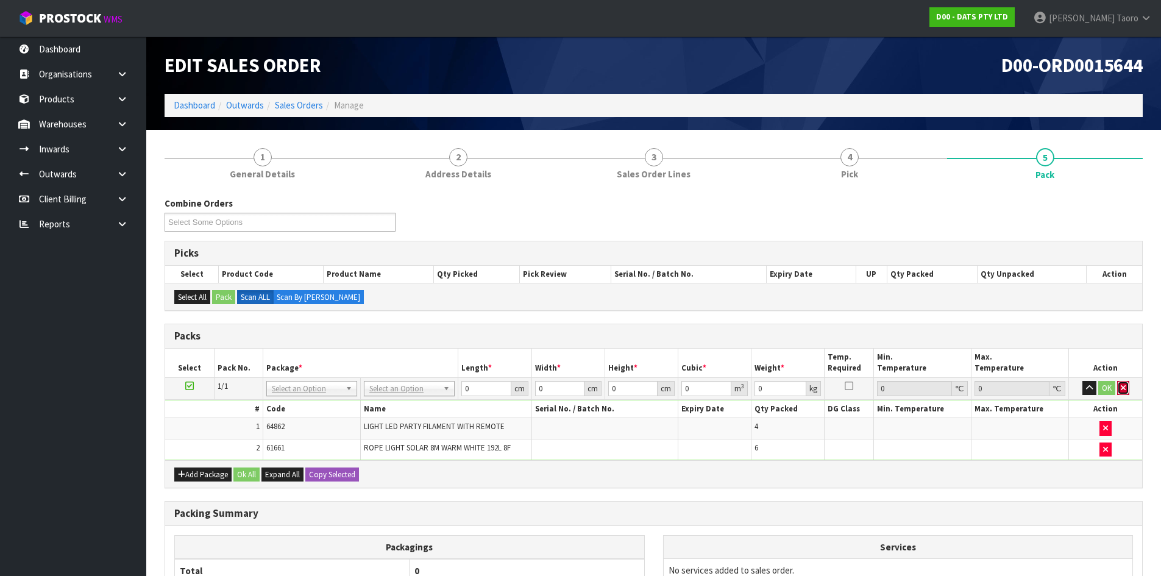
click at [1125, 388] on icon "button" at bounding box center [1123, 388] width 5 height 8
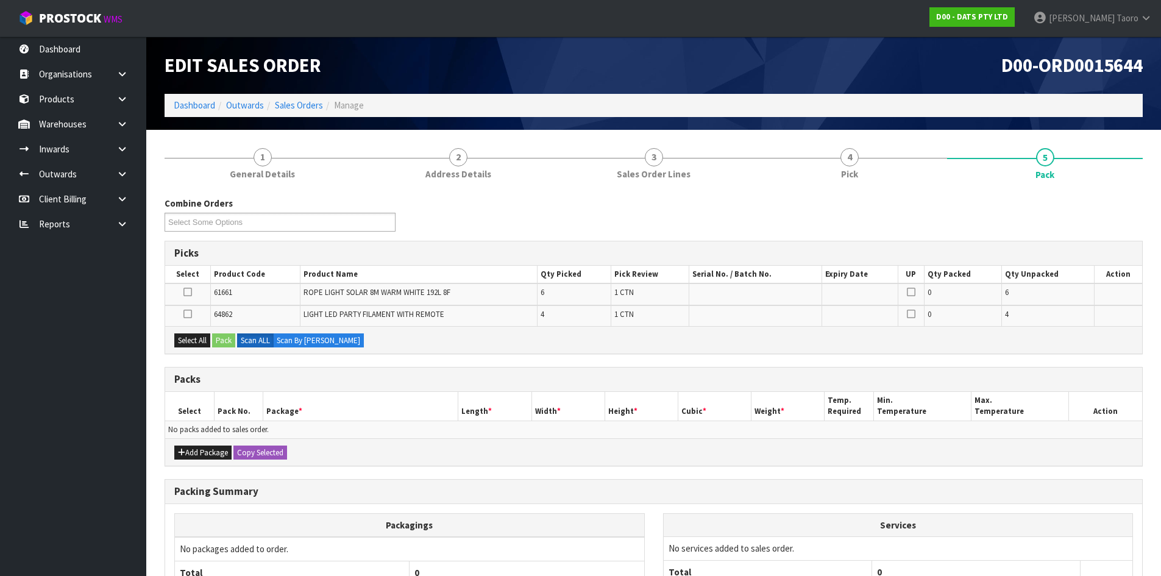
click at [1076, 337] on div "Select All Pack Scan ALL Scan By [PERSON_NAME]" at bounding box center [653, 339] width 977 height 27
